Goal: Navigation & Orientation: Go to known website

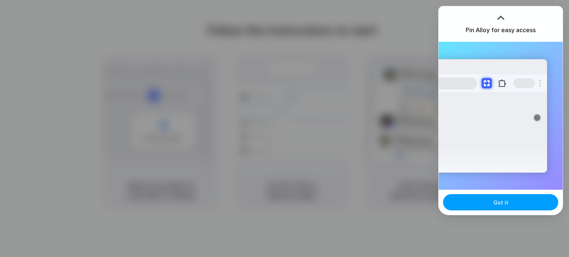
click at [495, 201] on span "Got it" at bounding box center [500, 203] width 15 height 8
